Goal: Information Seeking & Learning: Learn about a topic

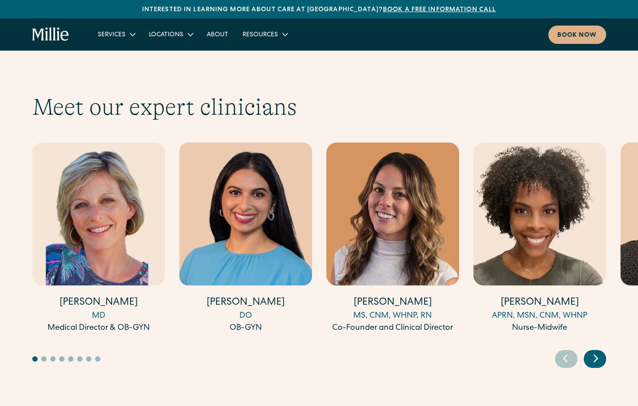
scroll to position [2739, 0]
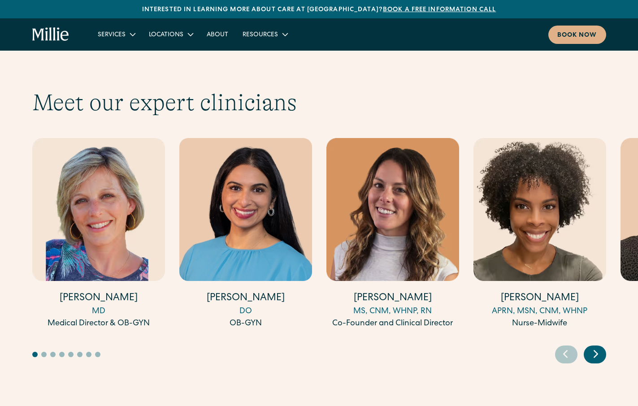
click at [596, 347] on icon "Next slide" at bounding box center [595, 354] width 13 height 14
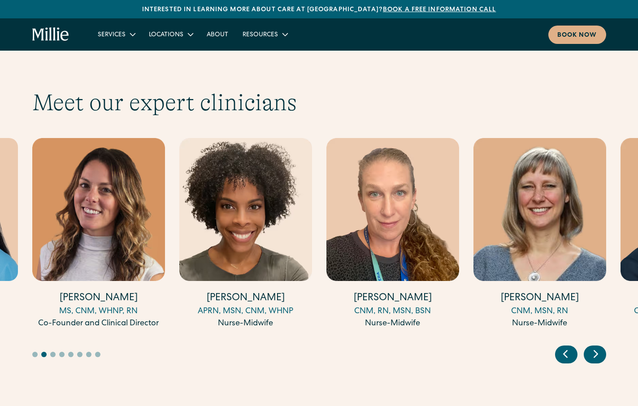
click at [596, 347] on icon "Next slide" at bounding box center [595, 354] width 13 height 14
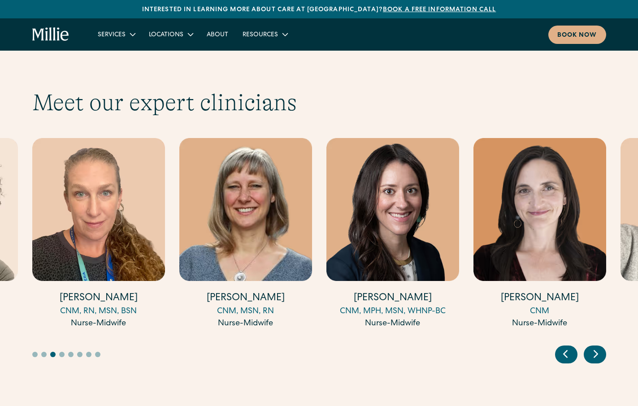
click at [596, 347] on icon "Next slide" at bounding box center [595, 354] width 13 height 14
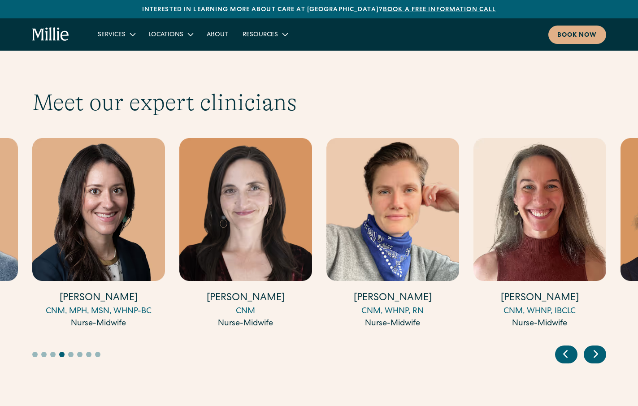
click at [596, 347] on icon "Next slide" at bounding box center [595, 354] width 13 height 14
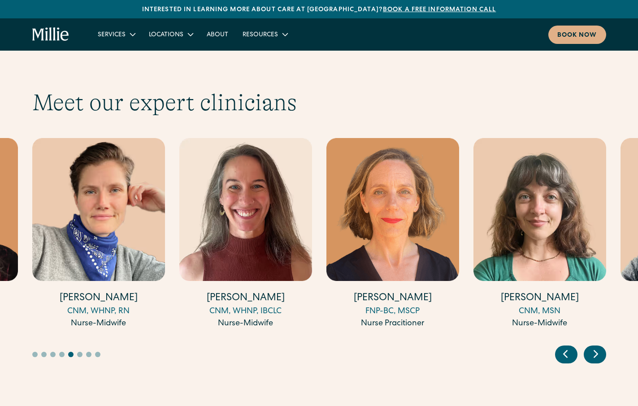
click at [596, 347] on icon "Next slide" at bounding box center [595, 354] width 13 height 14
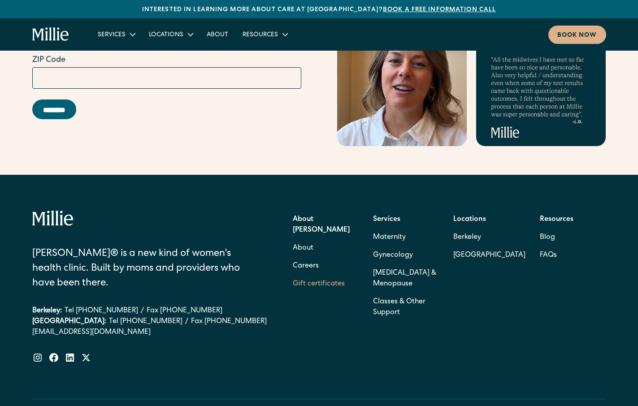
scroll to position [3902, 0]
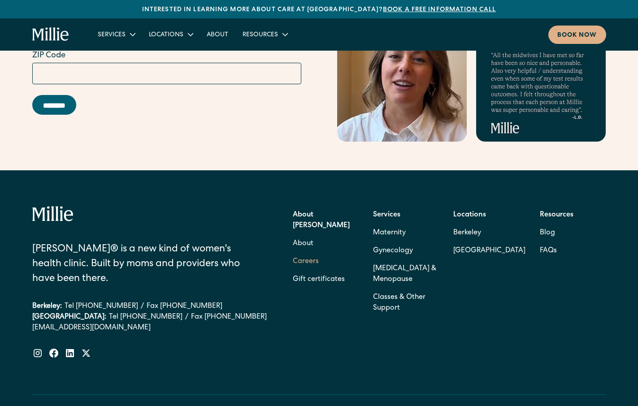
click at [310, 253] on link "Careers" at bounding box center [306, 262] width 26 height 18
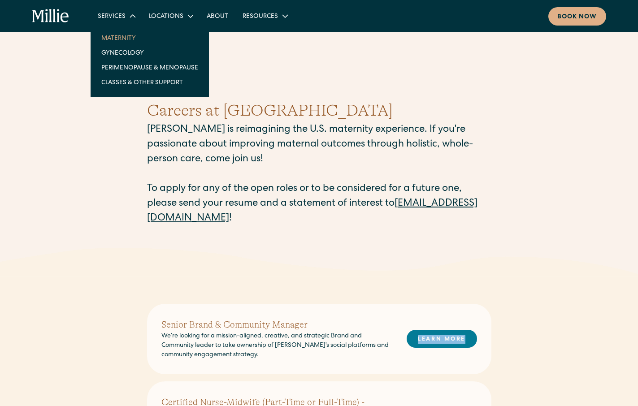
click at [127, 36] on link "Maternity" at bounding box center [149, 37] width 111 height 15
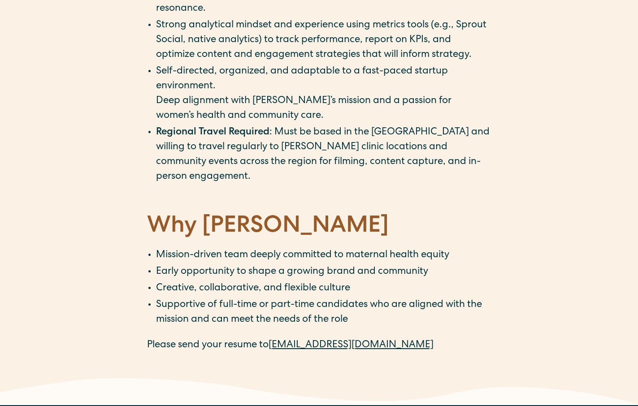
scroll to position [1252, 0]
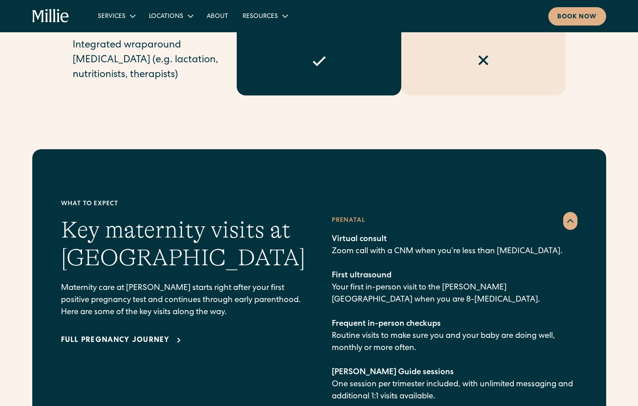
scroll to position [1144, 0]
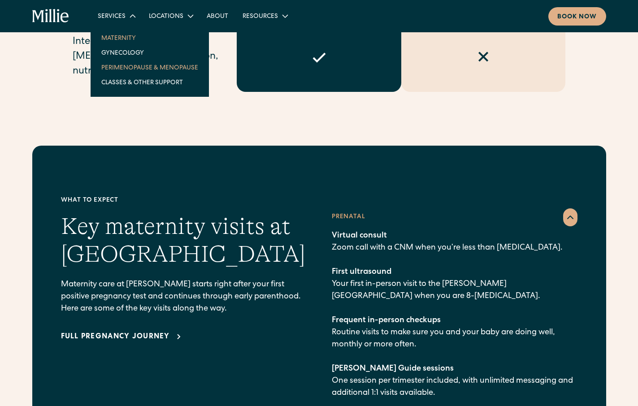
click at [135, 69] on link "Perimenopause & Menopause" at bounding box center [149, 67] width 111 height 15
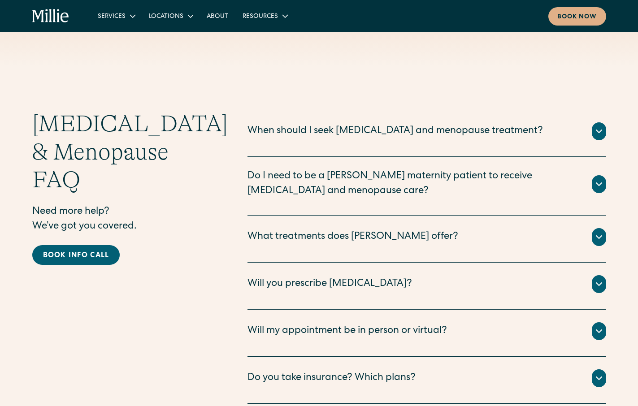
scroll to position [2403, 0]
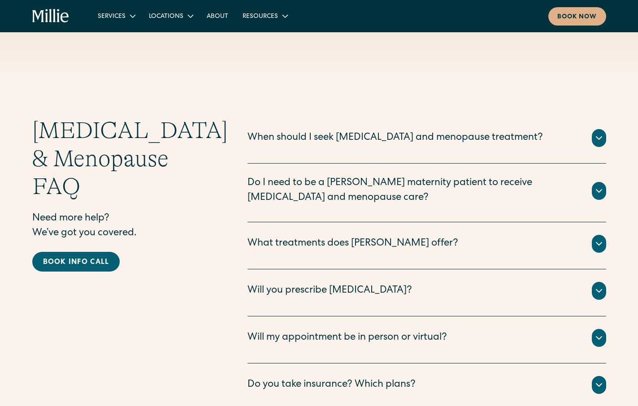
click at [291, 317] on div "Will my appointment be in person or virtual? Many [MEDICAL_DATA] and menopause …" at bounding box center [427, 340] width 359 height 47
click at [291, 331] on div "Will my appointment be in person or virtual?" at bounding box center [348, 338] width 200 height 15
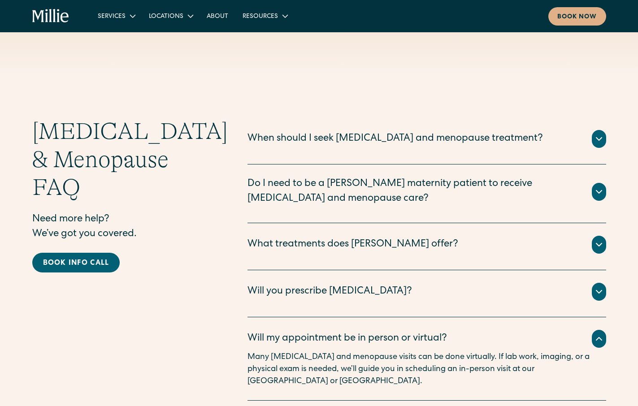
scroll to position [2358, 0]
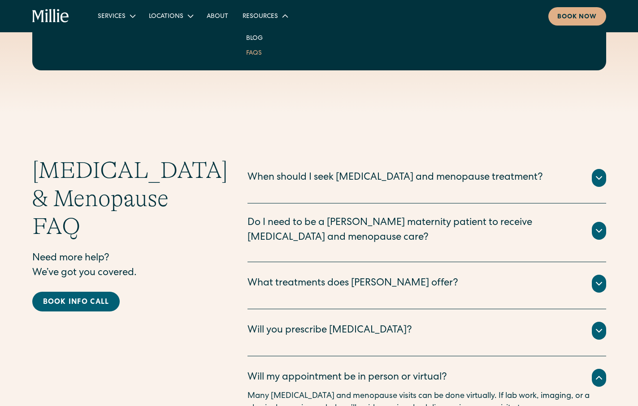
click at [255, 52] on link "FAQs" at bounding box center [254, 52] width 30 height 15
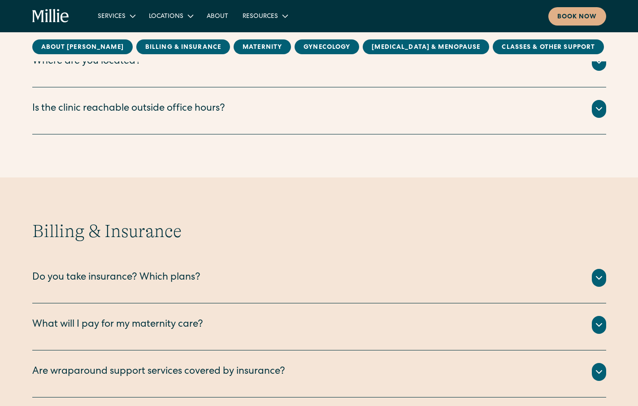
scroll to position [245, 0]
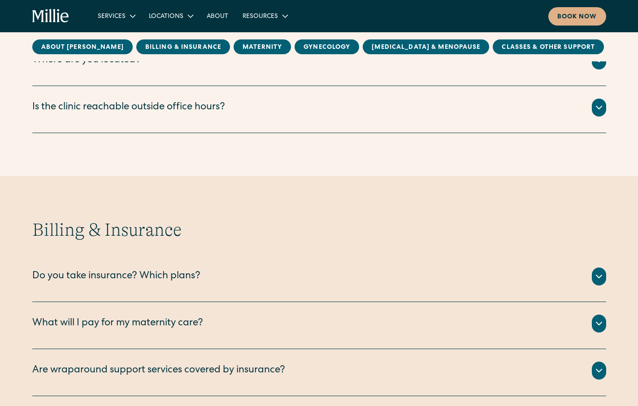
click at [235, 121] on div "Is the clinic reachable outside office hours? To reach our Berkeley clinic afte…" at bounding box center [319, 109] width 574 height 47
click at [233, 117] on div "To reach our Berkeley clinic after business hours, call [PHONE_NUMBER]. For que…" at bounding box center [319, 119] width 574 height 4
click at [229, 113] on div "Is the clinic reachable outside office hours?" at bounding box center [319, 108] width 574 height 18
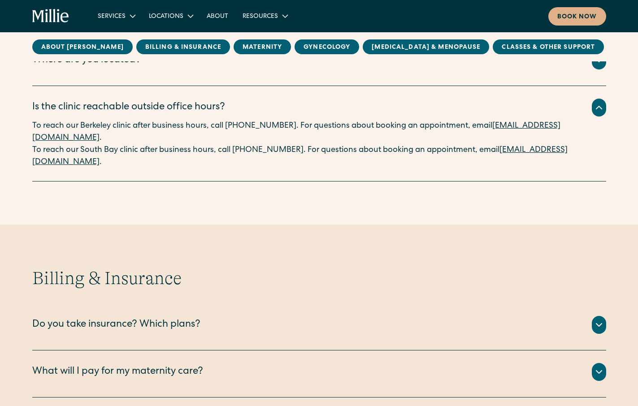
click at [229, 113] on div "Is the clinic reachable outside office hours?" at bounding box center [319, 108] width 574 height 18
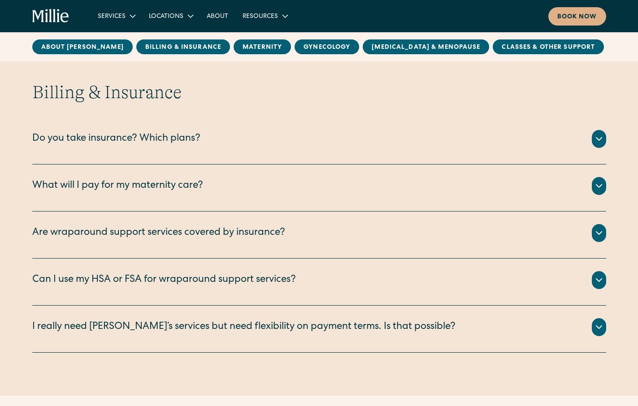
scroll to position [386, 0]
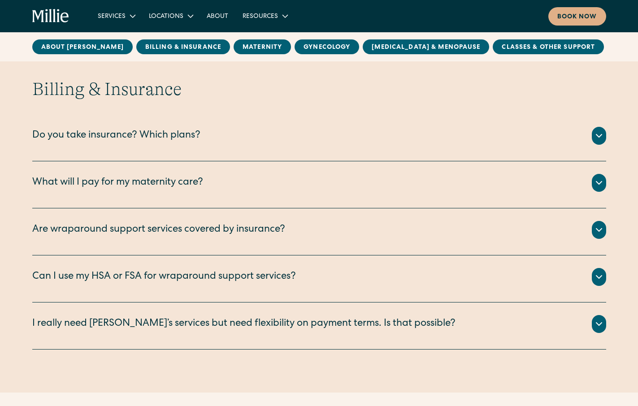
click at [217, 186] on div "What will I pay for my maternity care?" at bounding box center [319, 183] width 574 height 18
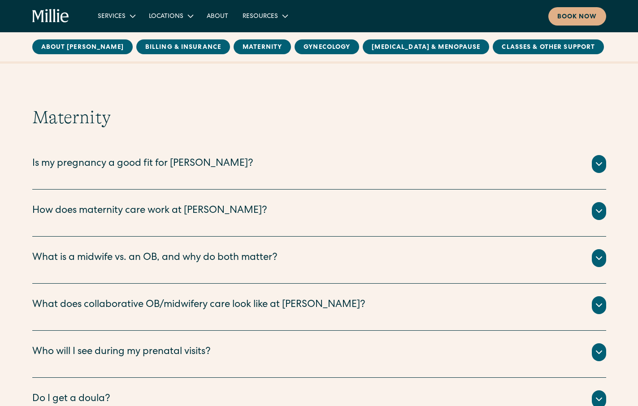
scroll to position [852, 0]
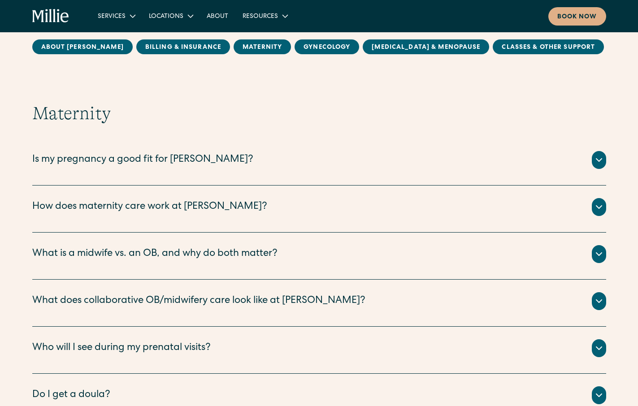
click at [220, 161] on div "Is my pregnancy a good fit for [PERSON_NAME]?" at bounding box center [319, 160] width 574 height 18
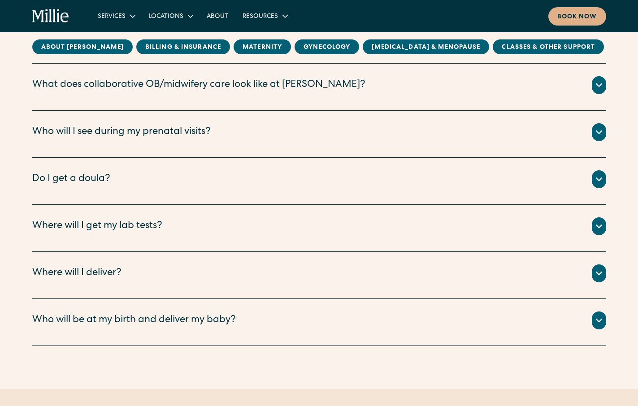
scroll to position [1153, 0]
click at [210, 181] on div "Do I get a doula?" at bounding box center [319, 179] width 574 height 18
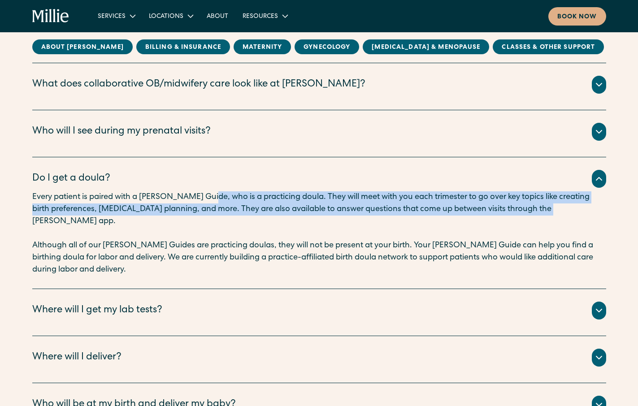
drag, startPoint x: 205, startPoint y: 202, endPoint x: 587, endPoint y: 205, distance: 382.1
click at [587, 205] on p "Every patient is paired with a [PERSON_NAME] Guide, who is a practicing doula. …" at bounding box center [319, 209] width 574 height 36
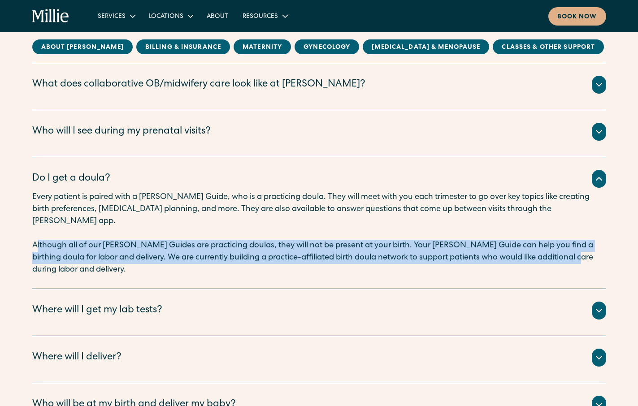
drag, startPoint x: 37, startPoint y: 235, endPoint x: 451, endPoint y: 243, distance: 414.0
click at [547, 243] on p "Although all of our [PERSON_NAME] Guides are practicing doulas, they will not b…" at bounding box center [319, 258] width 574 height 36
click at [292, 242] on p "Although all of our [PERSON_NAME] Guides are practicing doulas, they will not b…" at bounding box center [319, 258] width 574 height 36
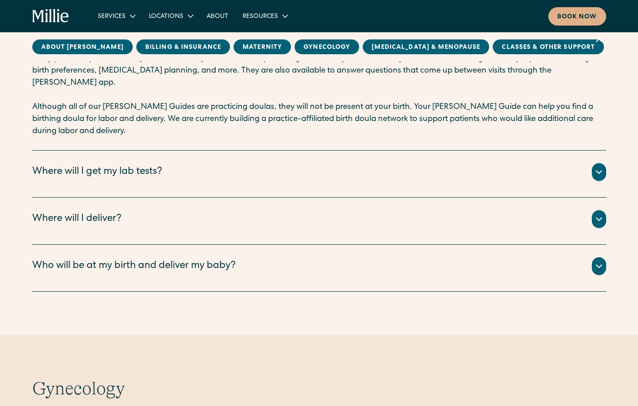
scroll to position [1295, 0]
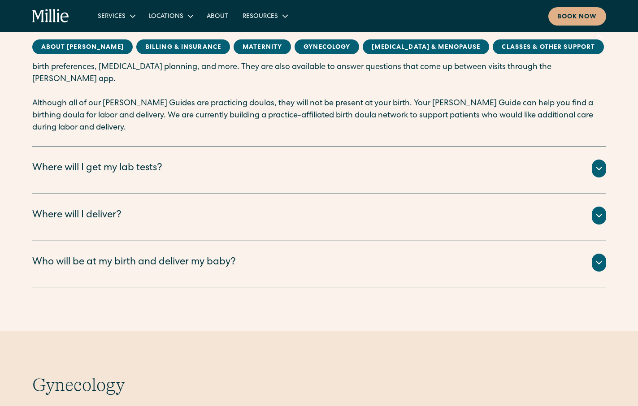
click at [248, 254] on div "Who will be at my birth and deliver my baby?" at bounding box center [319, 263] width 574 height 18
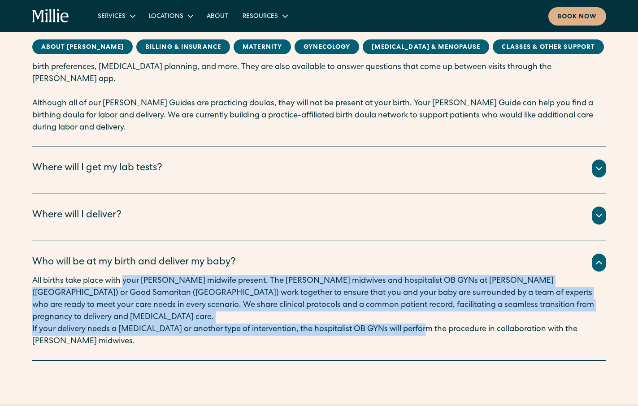
drag, startPoint x: 126, startPoint y: 269, endPoint x: 422, endPoint y: 303, distance: 298.0
click at [422, 303] on div "All births take place with your [PERSON_NAME] midwife present. The [PERSON_NAME…" at bounding box center [319, 311] width 574 height 73
click at [422, 324] on p "If your delivery needs a [MEDICAL_DATA] or another type of intervention, the ho…" at bounding box center [319, 336] width 574 height 24
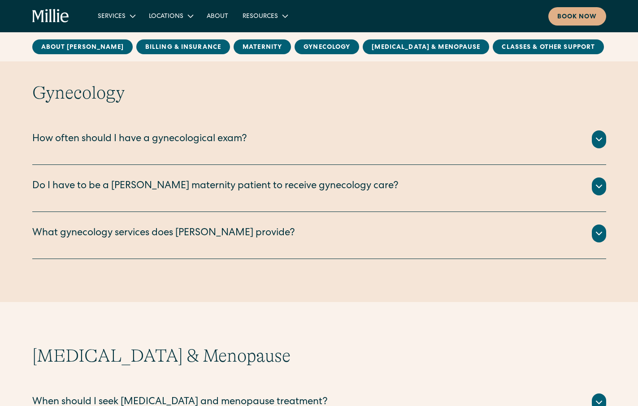
scroll to position [1665, 0]
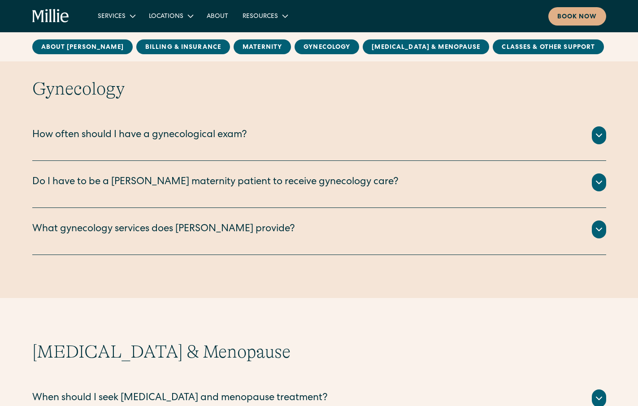
click at [313, 174] on div "Do I have to be a [PERSON_NAME] maternity patient to receive gynecology care?" at bounding box center [319, 183] width 574 height 18
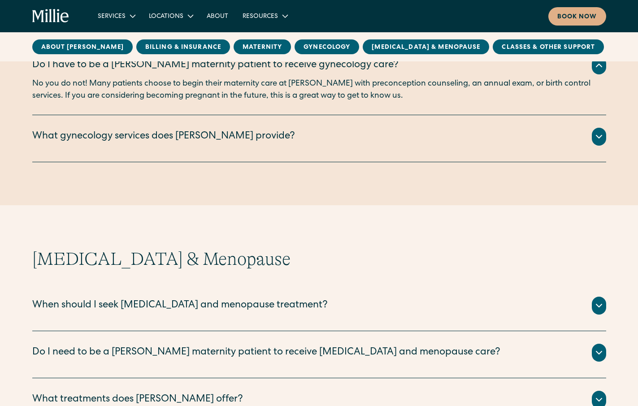
scroll to position [1782, 0]
click at [246, 127] on div "What gynecology services does [PERSON_NAME] provide?" at bounding box center [319, 136] width 574 height 18
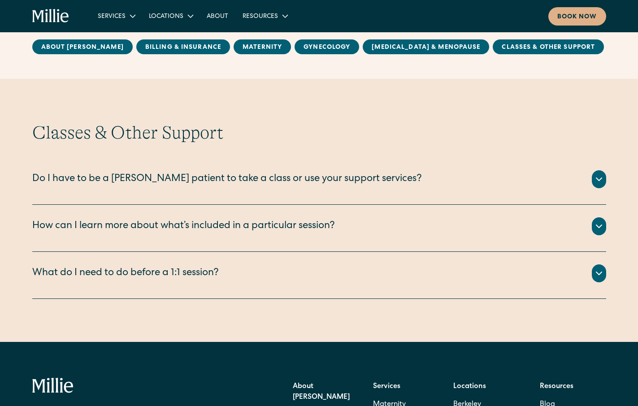
scroll to position [2407, 0]
